Goal: Entertainment & Leisure: Browse casually

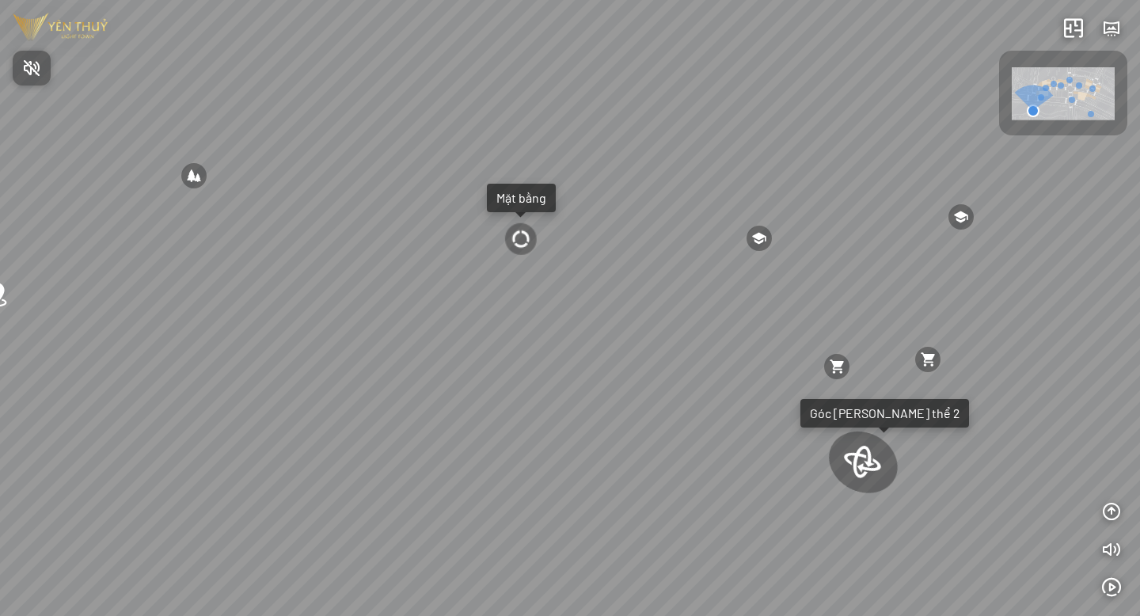
drag, startPoint x: 868, startPoint y: 257, endPoint x: 728, endPoint y: 288, distance: 142.9
click at [726, 288] on div at bounding box center [570, 308] width 1140 height 616
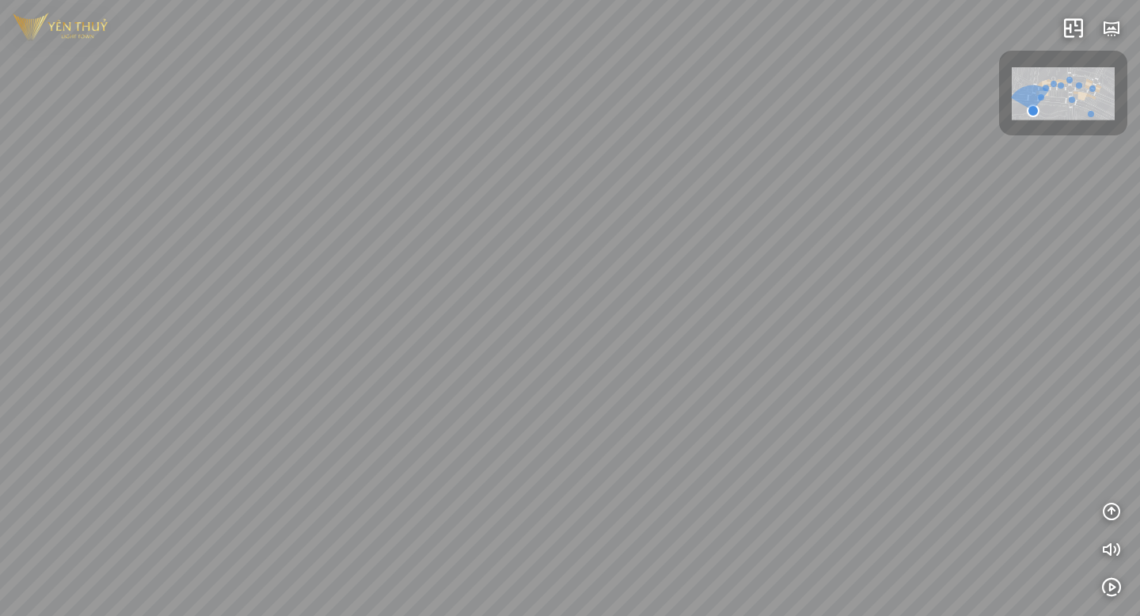
drag, startPoint x: 728, startPoint y: 288, endPoint x: 850, endPoint y: 291, distance: 122.0
click at [850, 291] on div "Yen Lac [GEOGRAPHIC_DATA][PERSON_NAME] 1 km [PERSON_NAME] Electronic Store 250 …" at bounding box center [570, 308] width 1140 height 616
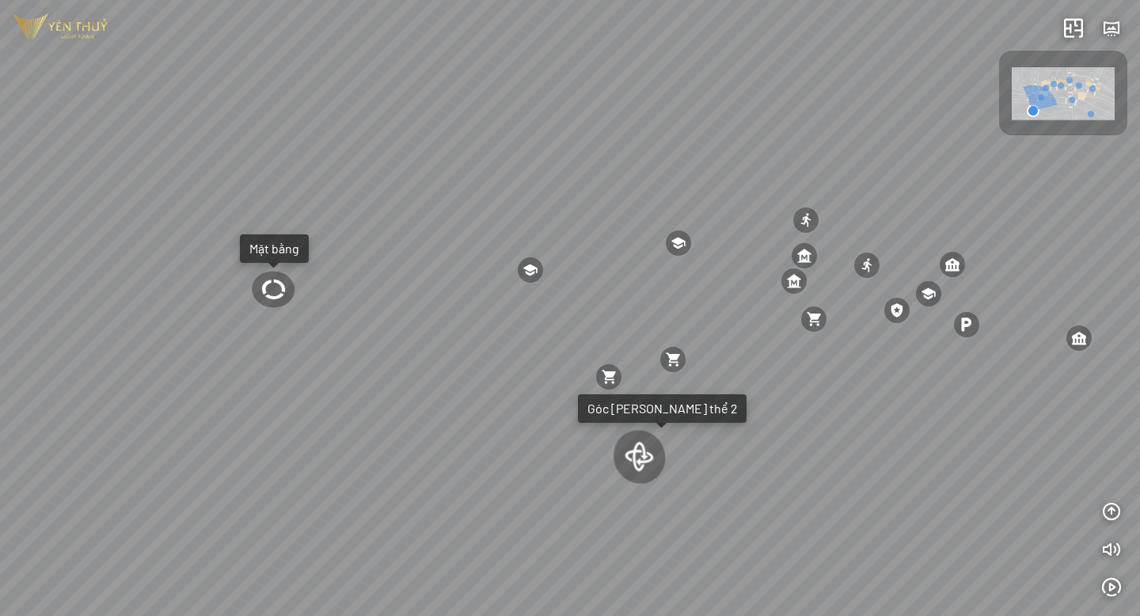
drag, startPoint x: 938, startPoint y: 310, endPoint x: 572, endPoint y: 348, distance: 367.8
click at [572, 348] on div "Yen Lac [GEOGRAPHIC_DATA][PERSON_NAME] 1 km [PERSON_NAME] Electronic Store 250 …" at bounding box center [570, 308] width 1140 height 616
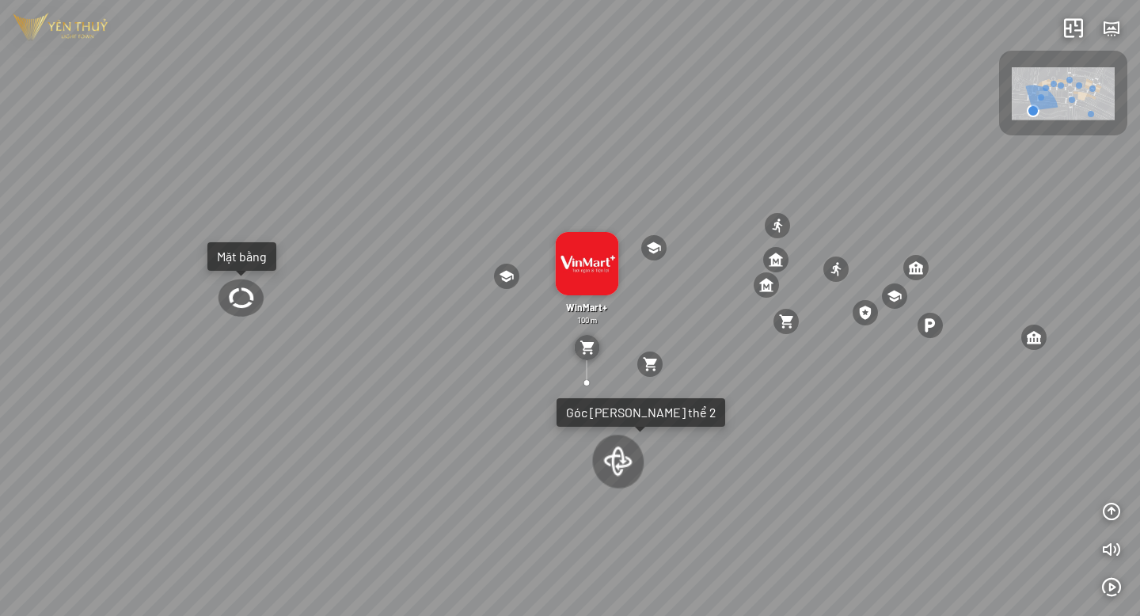
click at [626, 457] on div at bounding box center [618, 461] width 55 height 59
